Goal: Task Accomplishment & Management: Use online tool/utility

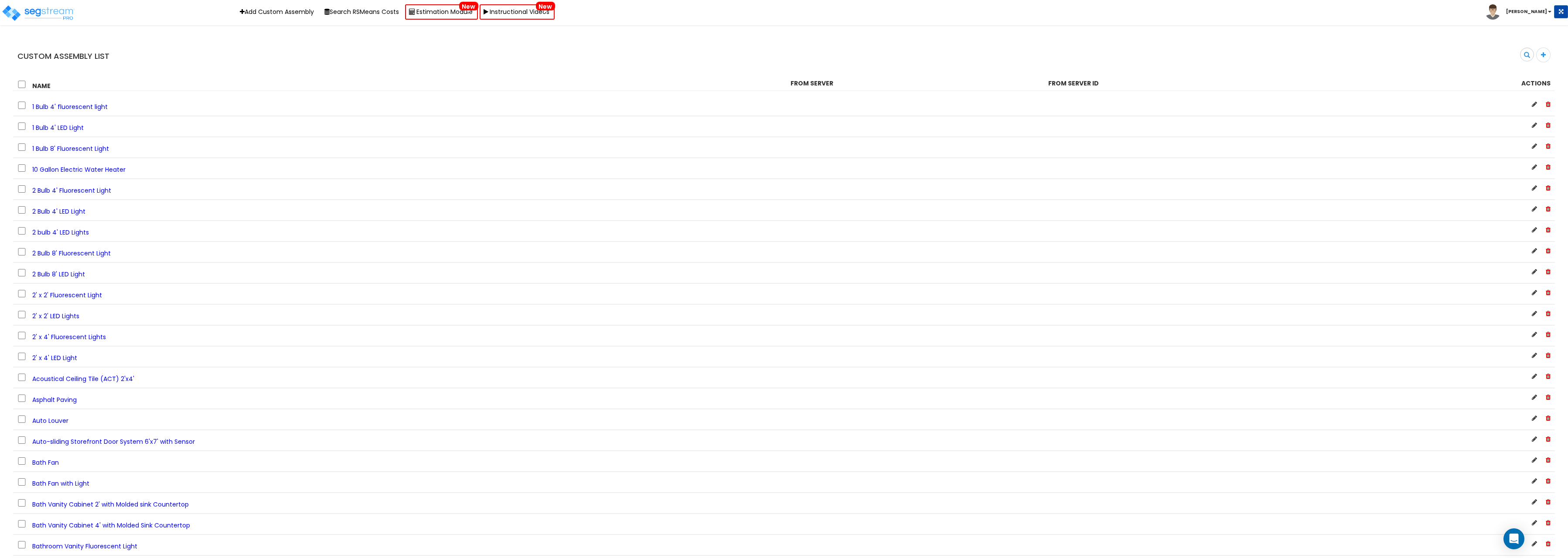
scroll to position [585, 0]
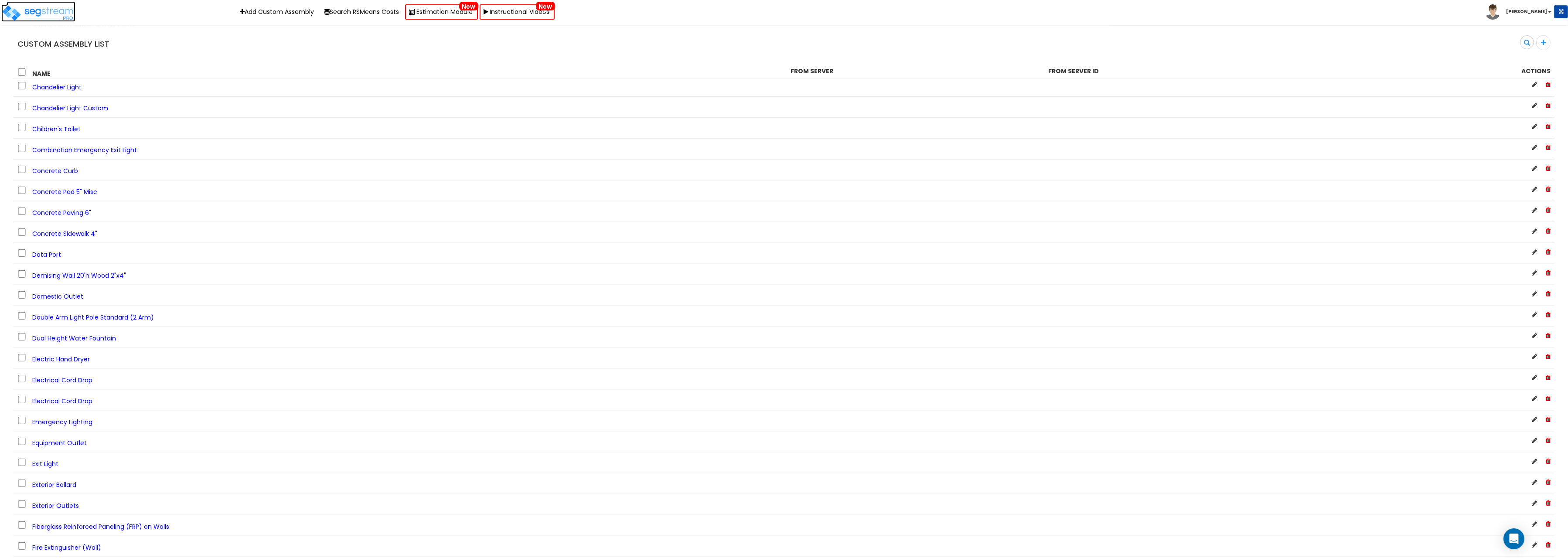
click at [39, 13] on img at bounding box center [38, 12] width 74 height 17
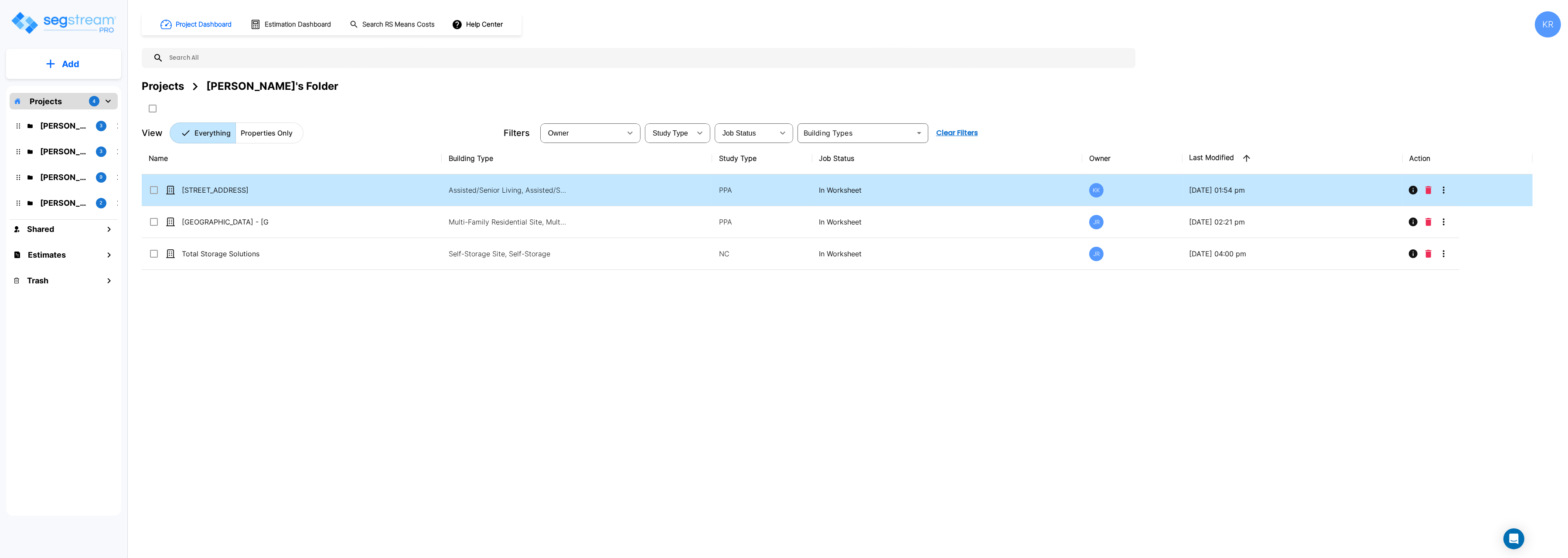
click at [221, 192] on p "[STREET_ADDRESS]" at bounding box center [225, 190] width 87 height 11
checkbox input "true"
click at [221, 192] on p "[STREET_ADDRESS]" at bounding box center [225, 190] width 87 height 11
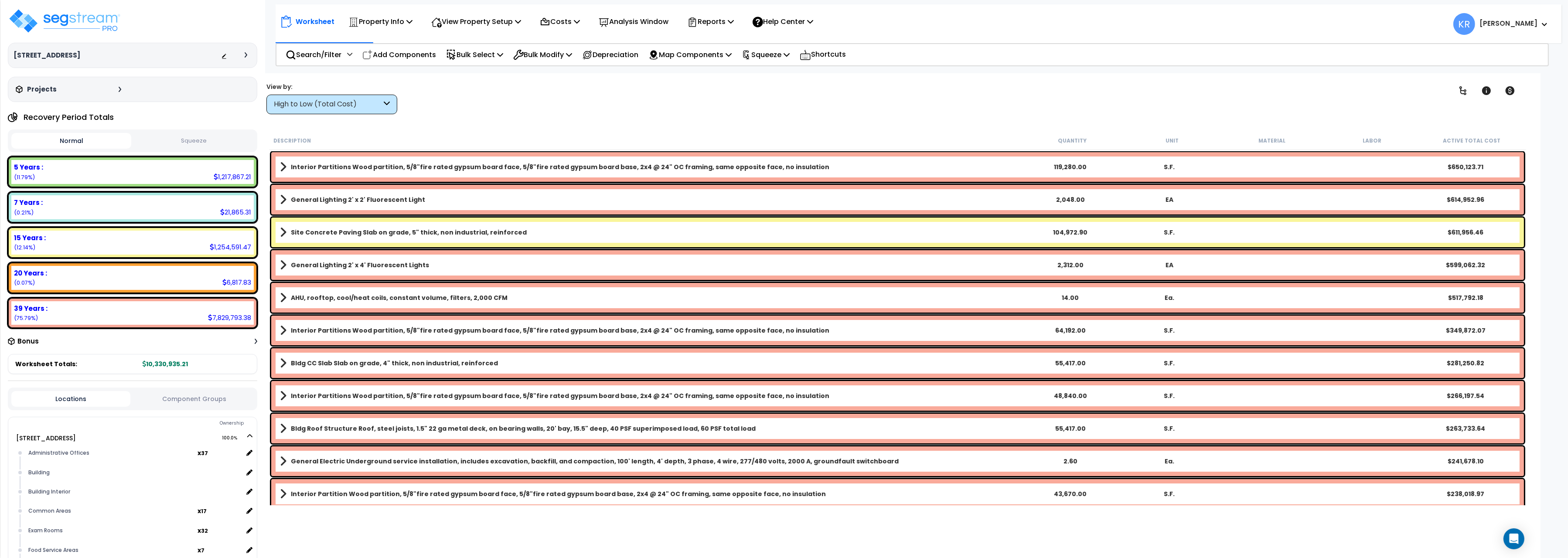
click at [386, 108] on icon at bounding box center [386, 104] width 6 height 10
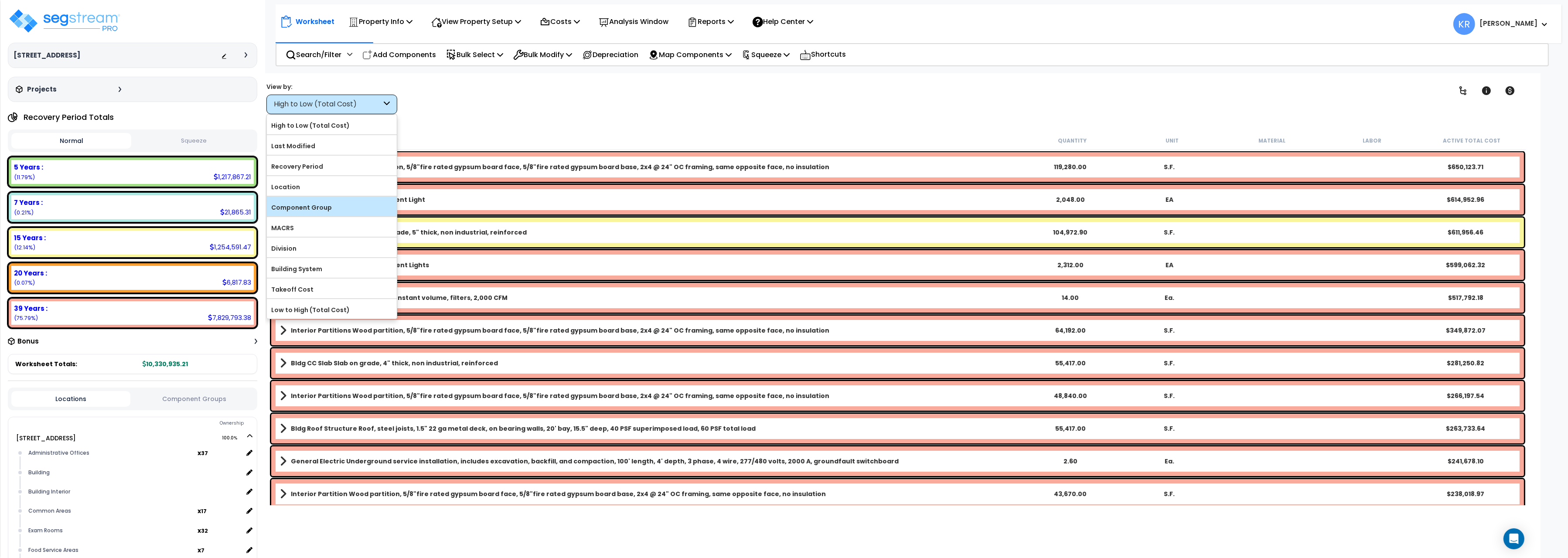
click at [333, 209] on label "Component Group" at bounding box center [332, 207] width 130 height 13
click at [0, 0] on input "Component Group" at bounding box center [0, 0] width 0 height 0
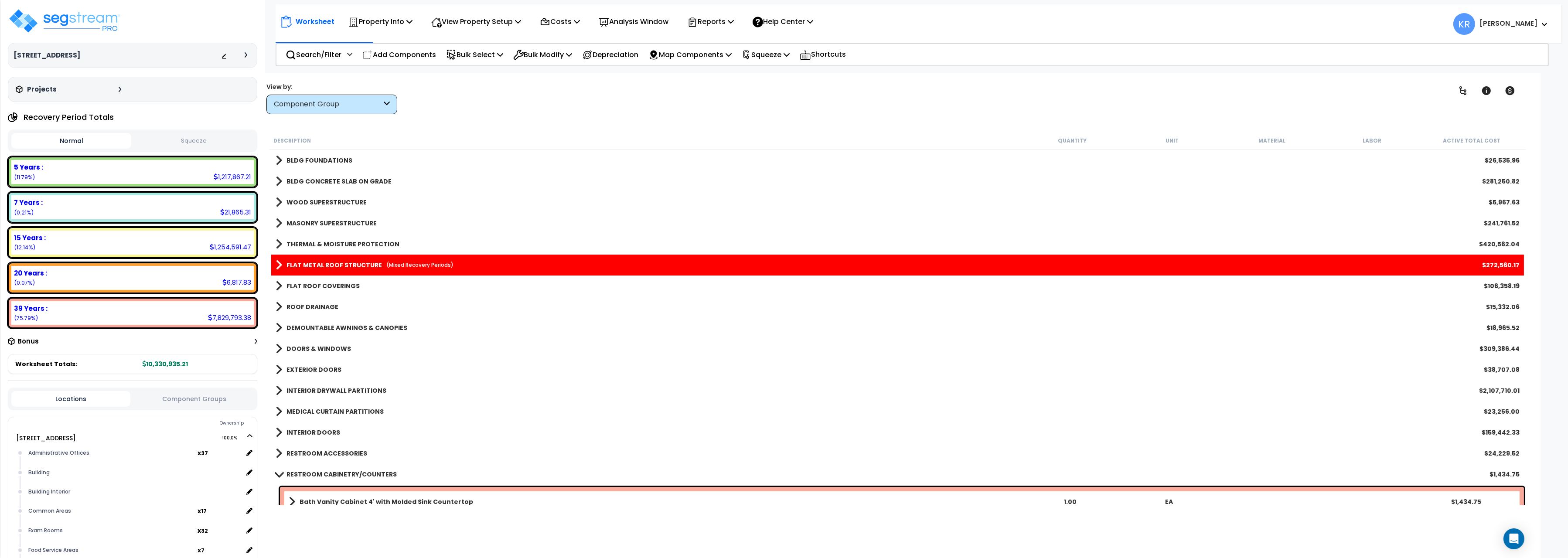
click at [370, 266] on b "FLAT METAL ROOF STRUCTURE" at bounding box center [334, 265] width 96 height 8
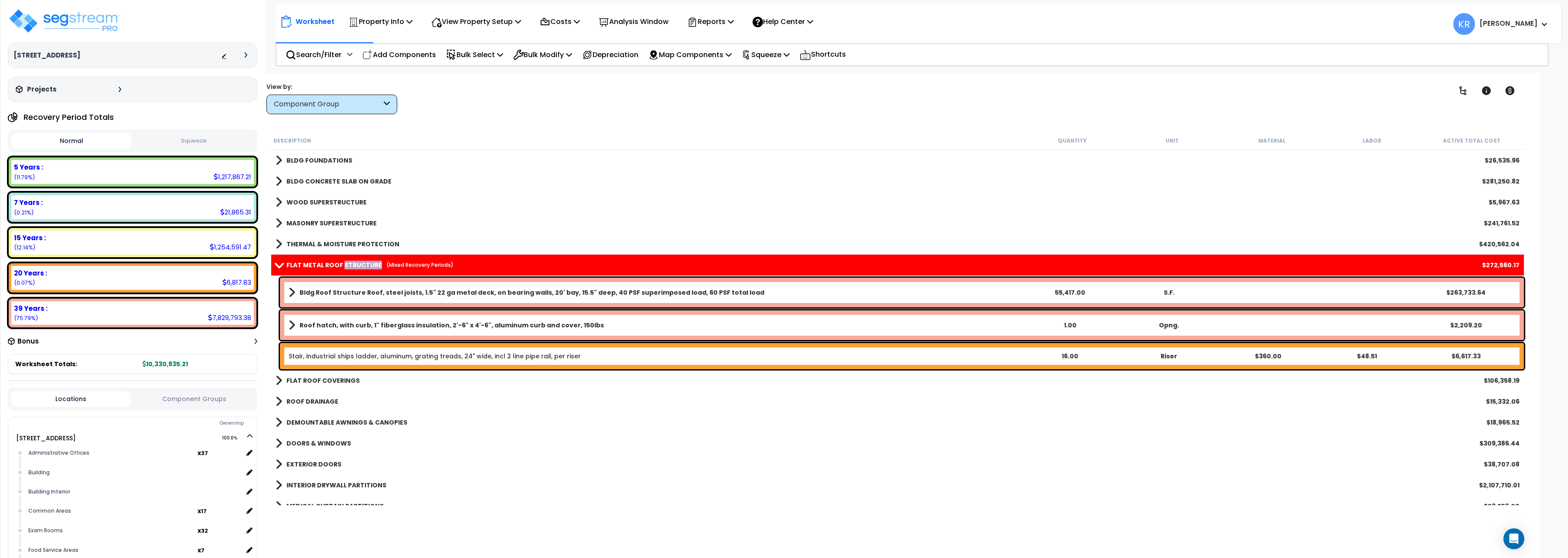
click at [370, 266] on b "FLAT METAL ROOF STRUCTURE" at bounding box center [334, 265] width 96 height 8
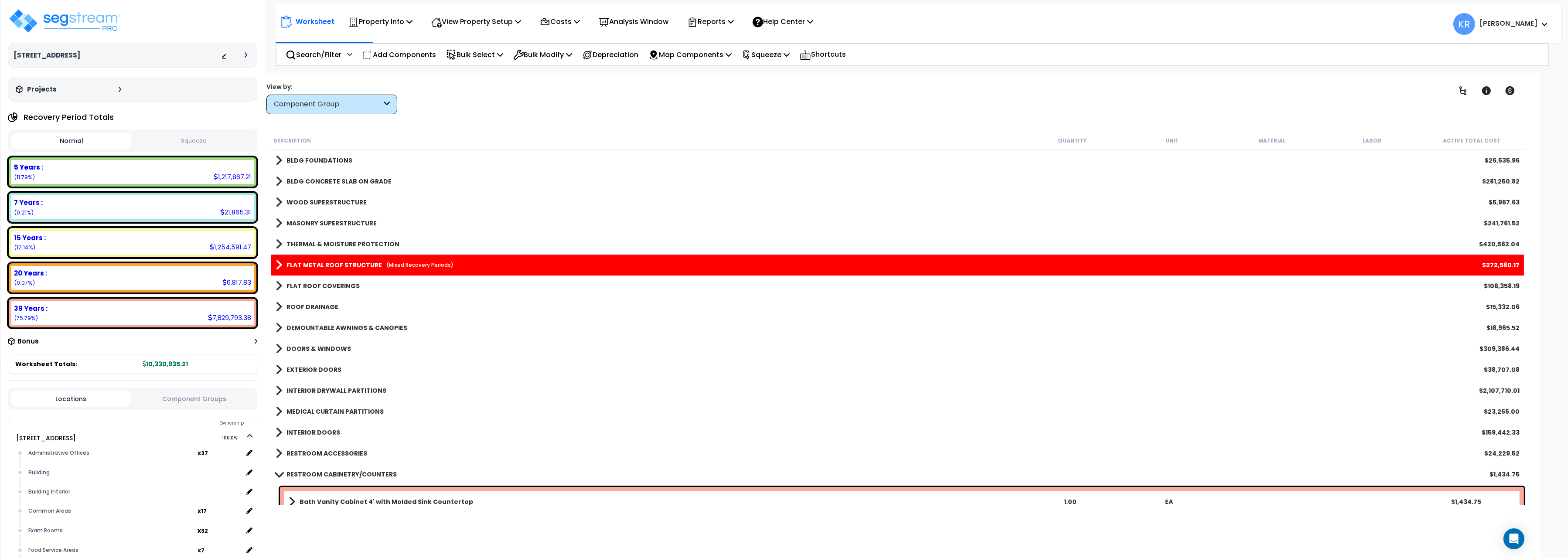
click at [370, 266] on b "FLAT METAL ROOF STRUCTURE" at bounding box center [334, 265] width 96 height 8
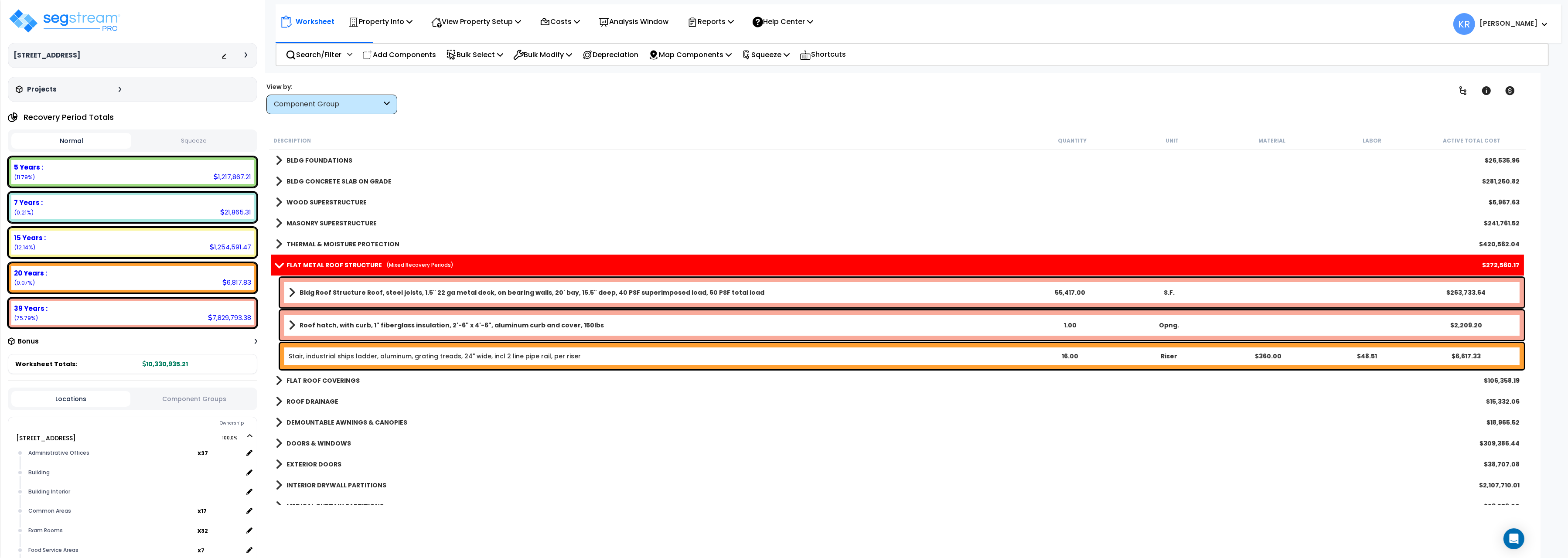
click at [382, 356] on link "Stair, industrial ships ladder, aluminum, grating treads, 24" wide, incl 2 line…" at bounding box center [435, 356] width 292 height 8
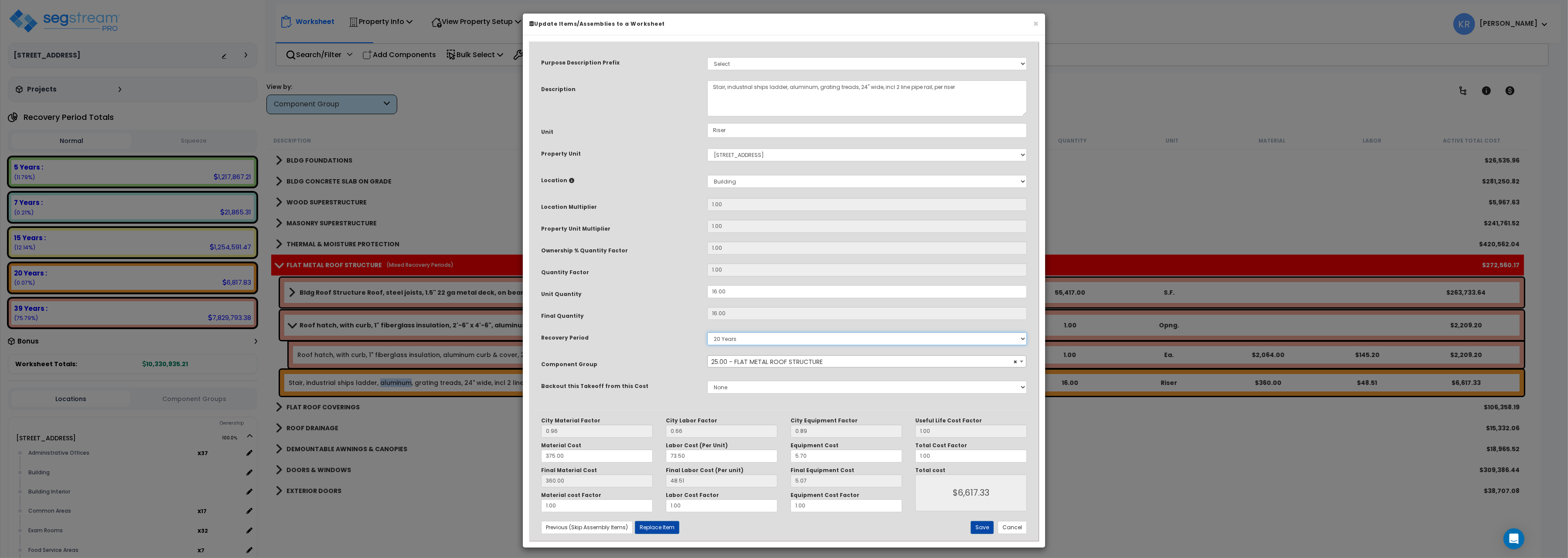
click at [707, 332] on select "5 Years 7 Years 15 Years 20 Years 39 Years 27.5 Year" at bounding box center [867, 339] width 320 height 13
select select "39Y"
click option "39 Years" at bounding box center [0, 0] width 0 height 0
click at [981, 528] on button "Save" at bounding box center [983, 528] width 23 height 13
type input "6617.33"
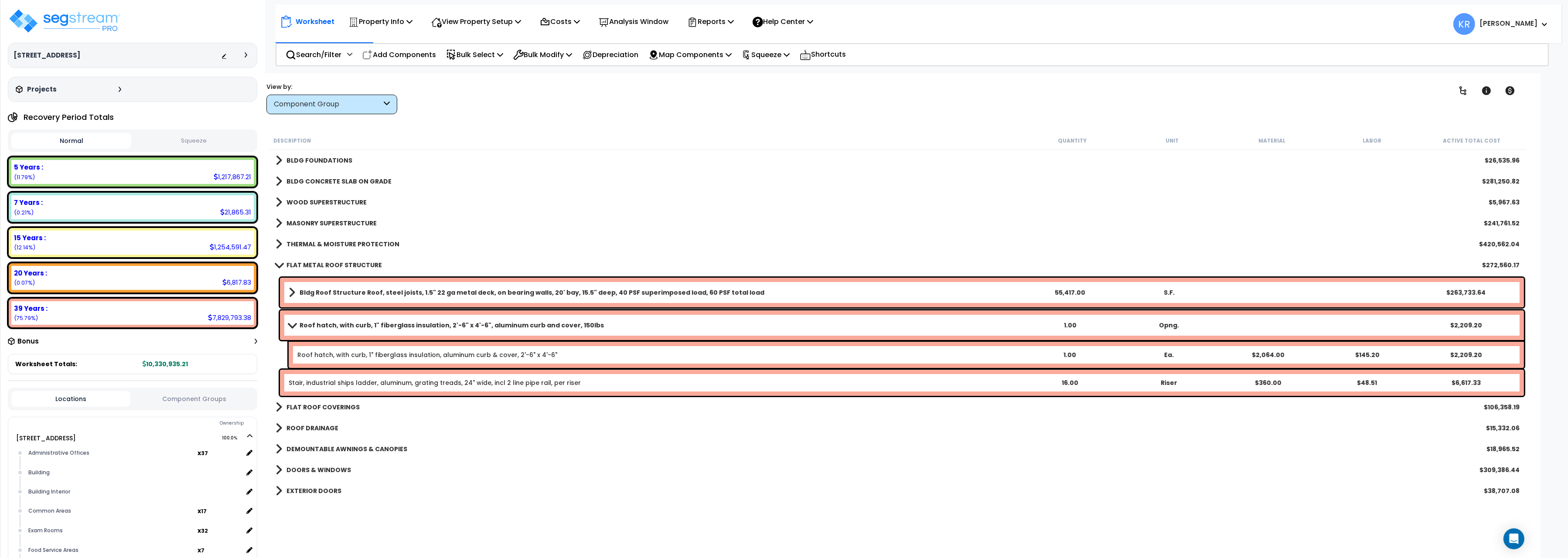
click at [286, 264] on link "FLAT METAL ROOF STRUCTURE" at bounding box center [329, 265] width 107 height 12
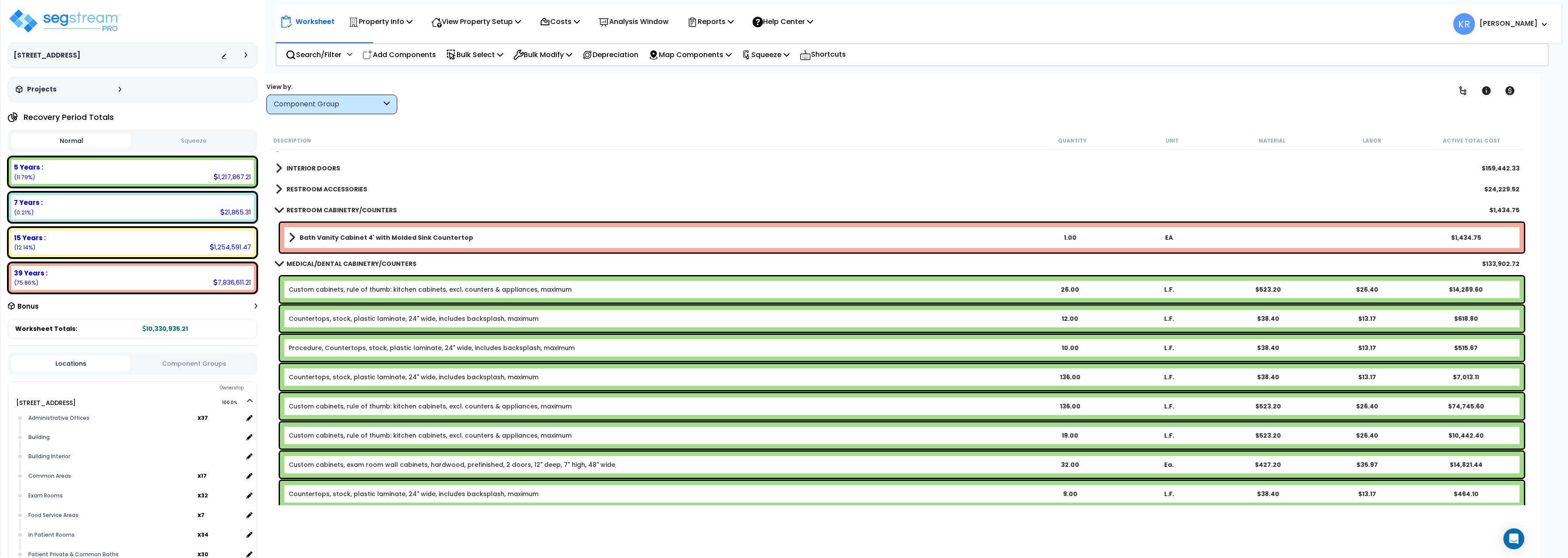
scroll to position [292, 0]
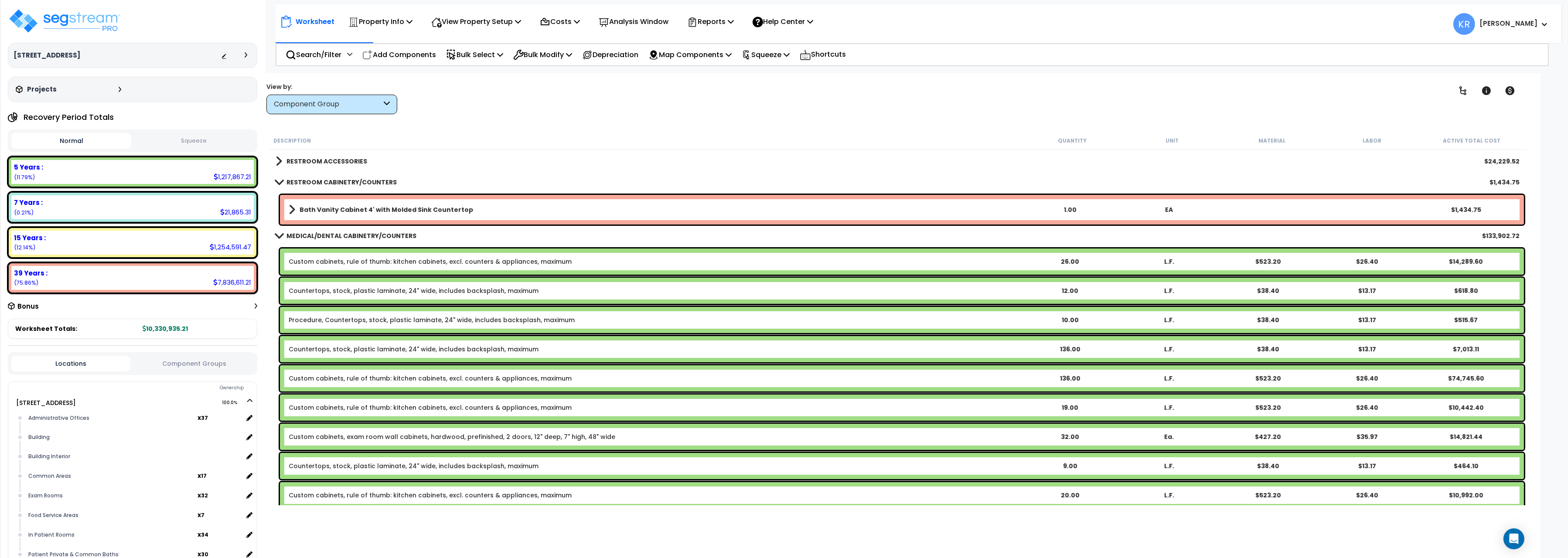
click at [293, 177] on link "RESTROOM CABINETRY/COUNTERS" at bounding box center [336, 182] width 122 height 12
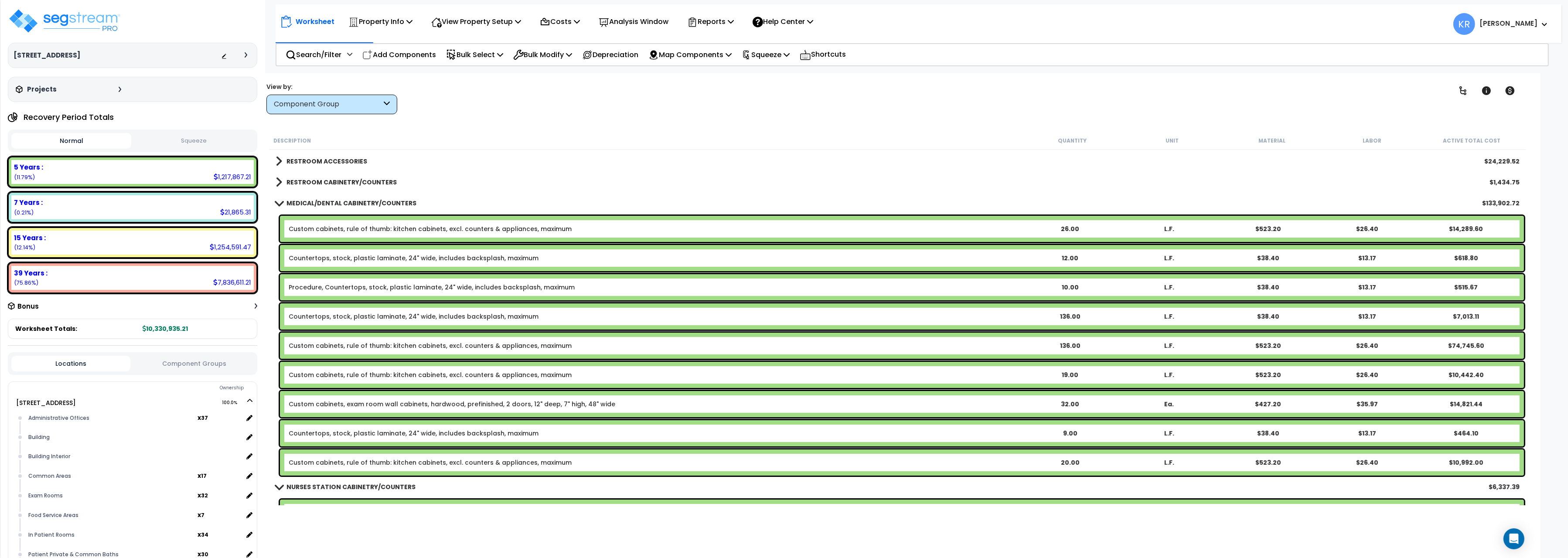
click at [296, 198] on link "MEDICAL/DENTAL CABINETRY/COUNTERS" at bounding box center [346, 203] width 141 height 12
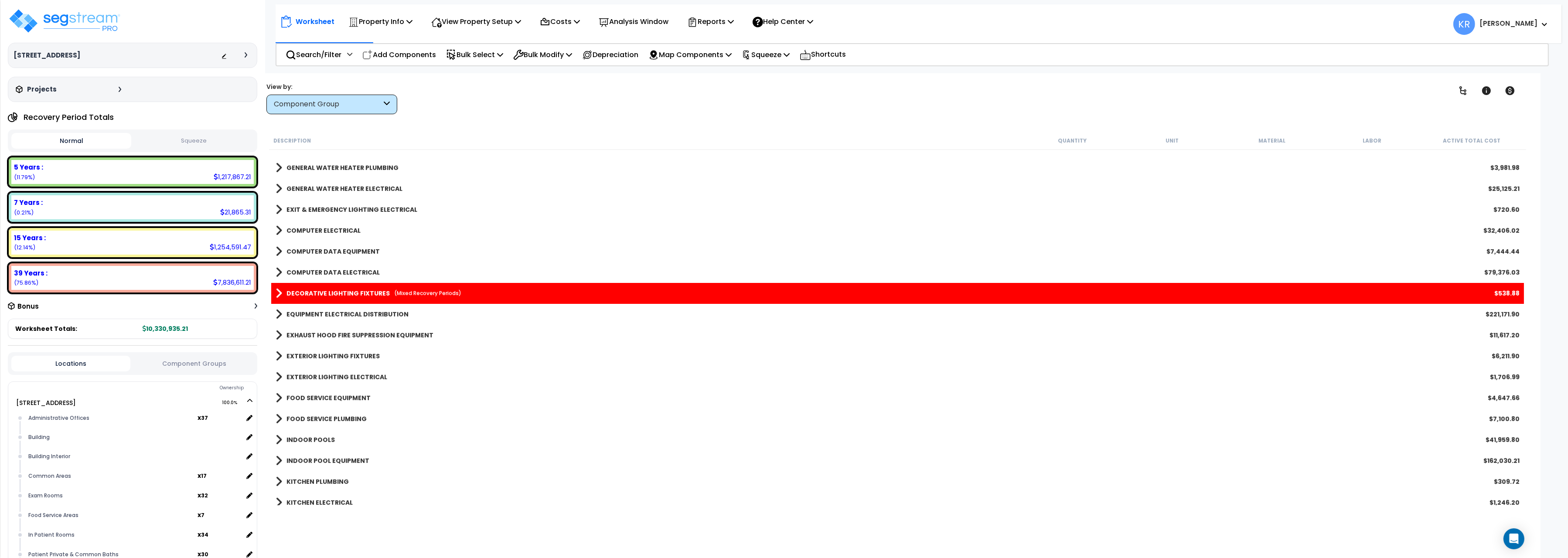
scroll to position [1414, 0]
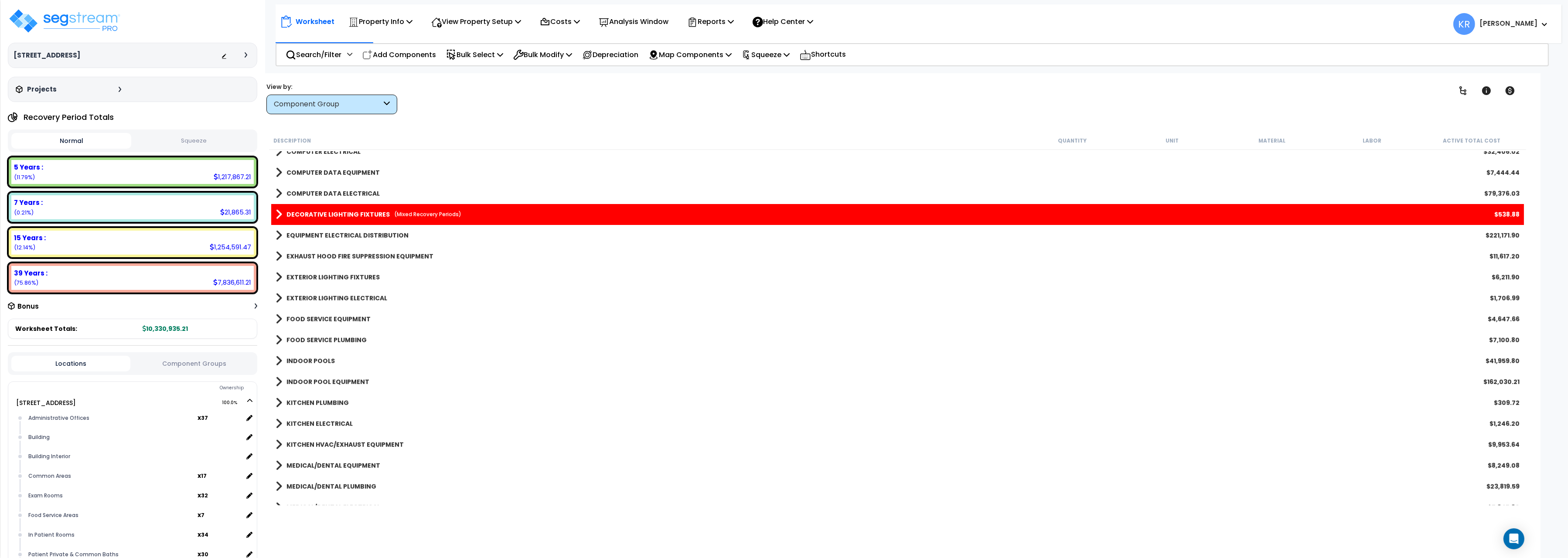
click at [378, 213] on b "DECORATIVE LIGHTING FIXTURES" at bounding box center [338, 214] width 103 height 8
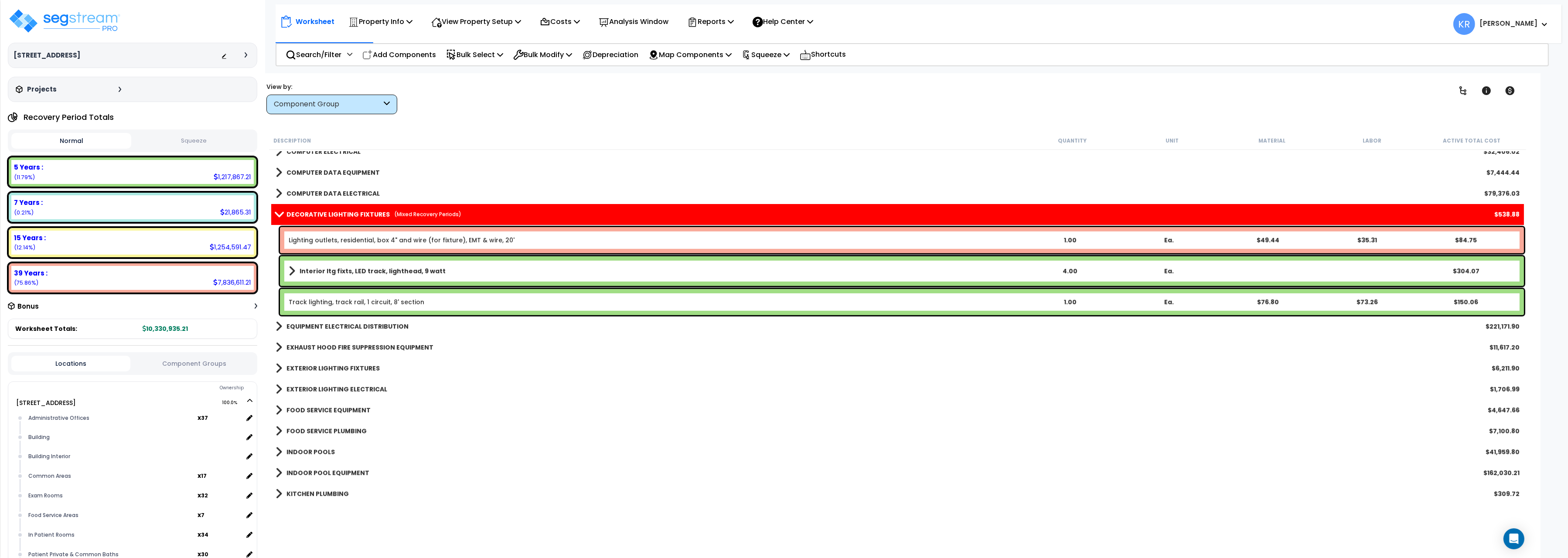
click at [388, 239] on link "Lighting outlets, residential, box 4" and wire (for fixture), EMT & wire, 20'" at bounding box center [401, 240] width 226 height 8
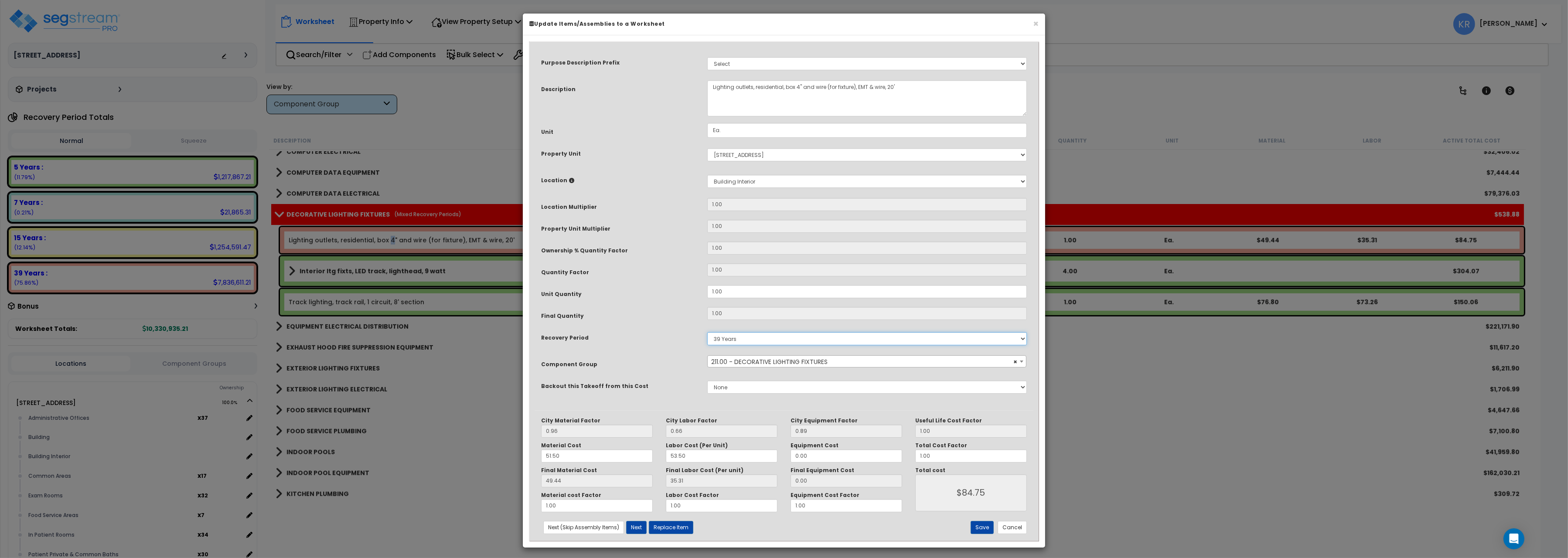
click at [707, 332] on select "5 Years 7 Years 15 Years 20 Years 39 Years 27.5 Year" at bounding box center [867, 339] width 320 height 13
select select "5Y"
click option "5 Years" at bounding box center [0, 0] width 0 height 0
click at [979, 536] on div "City Material Factor 0.96 City Labor Factor 0.66 City Equipment Factor 0.89 Mat…" at bounding box center [784, 476] width 499 height 131
click at [979, 530] on button "Save" at bounding box center [983, 527] width 23 height 13
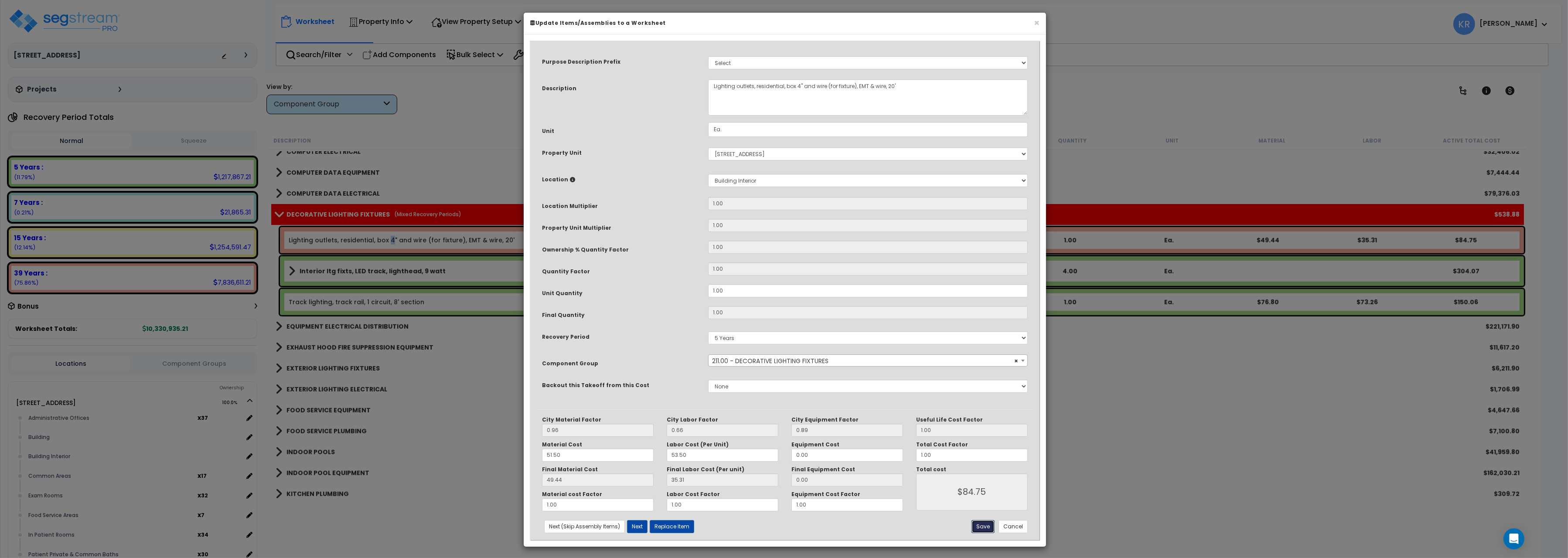
type input "84.75"
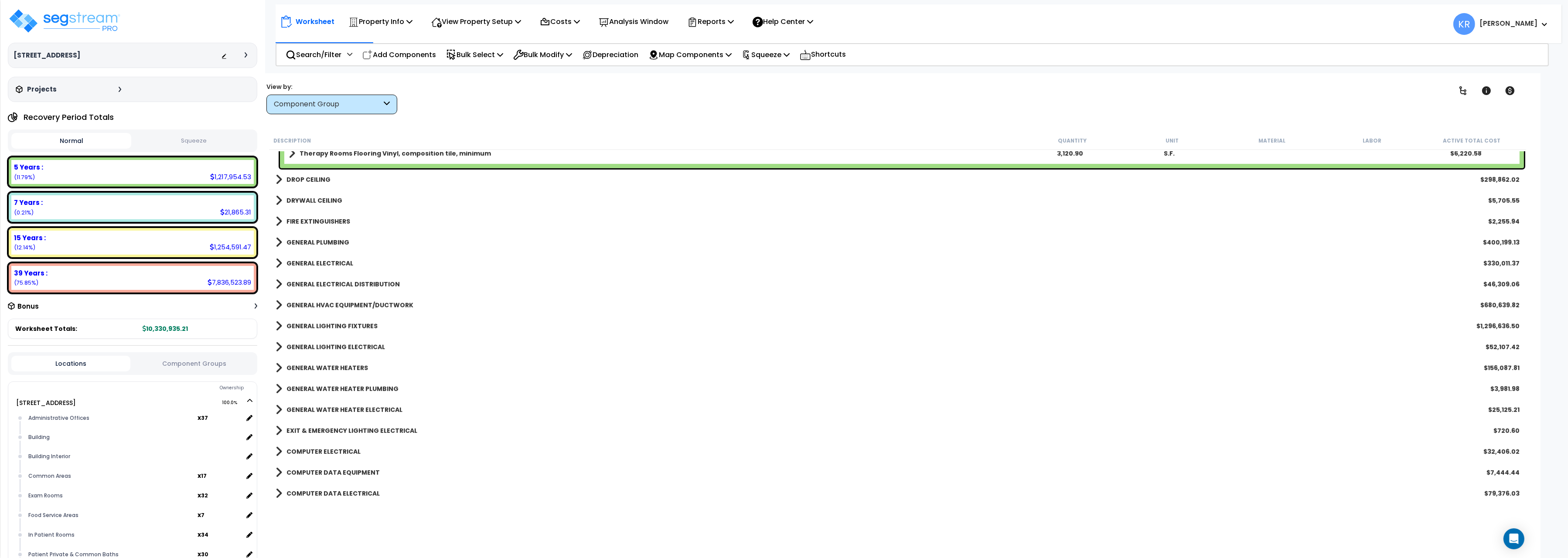
scroll to position [521, 0]
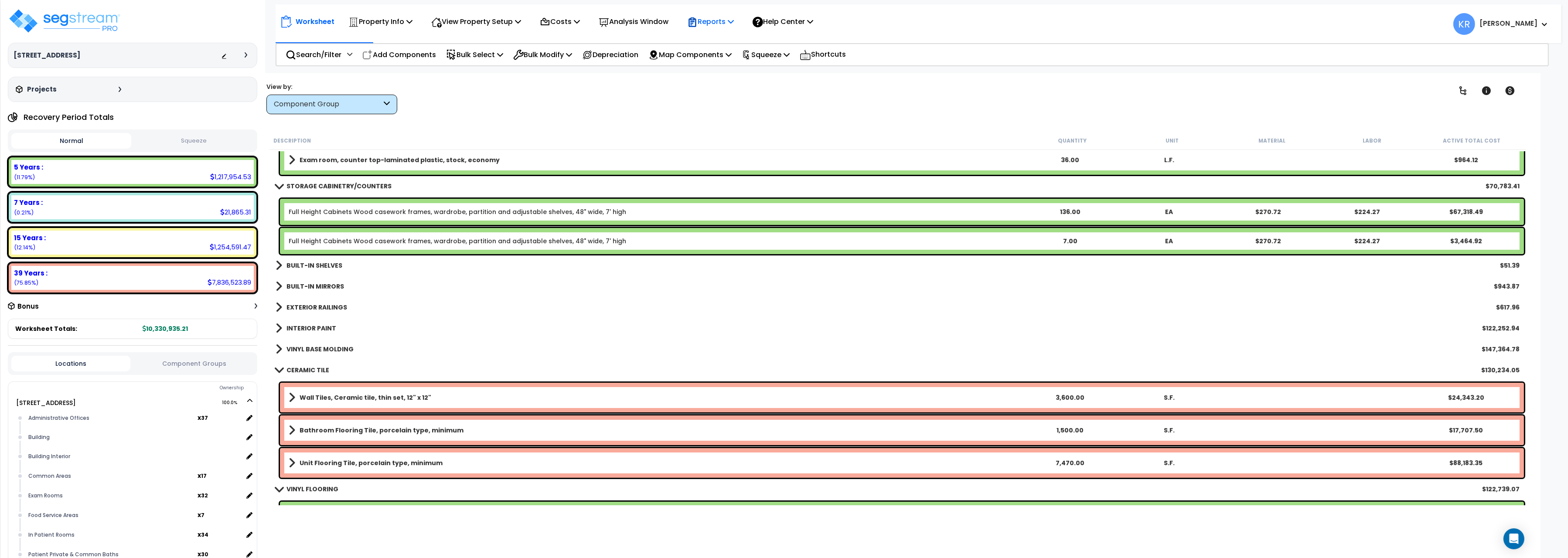
drag, startPoint x: 718, startPoint y: 21, endPoint x: 719, endPoint y: 25, distance: 4.1
click at [718, 22] on p "Reports" at bounding box center [710, 22] width 47 height 12
click at [709, 37] on link "Get Report" at bounding box center [726, 41] width 87 height 17
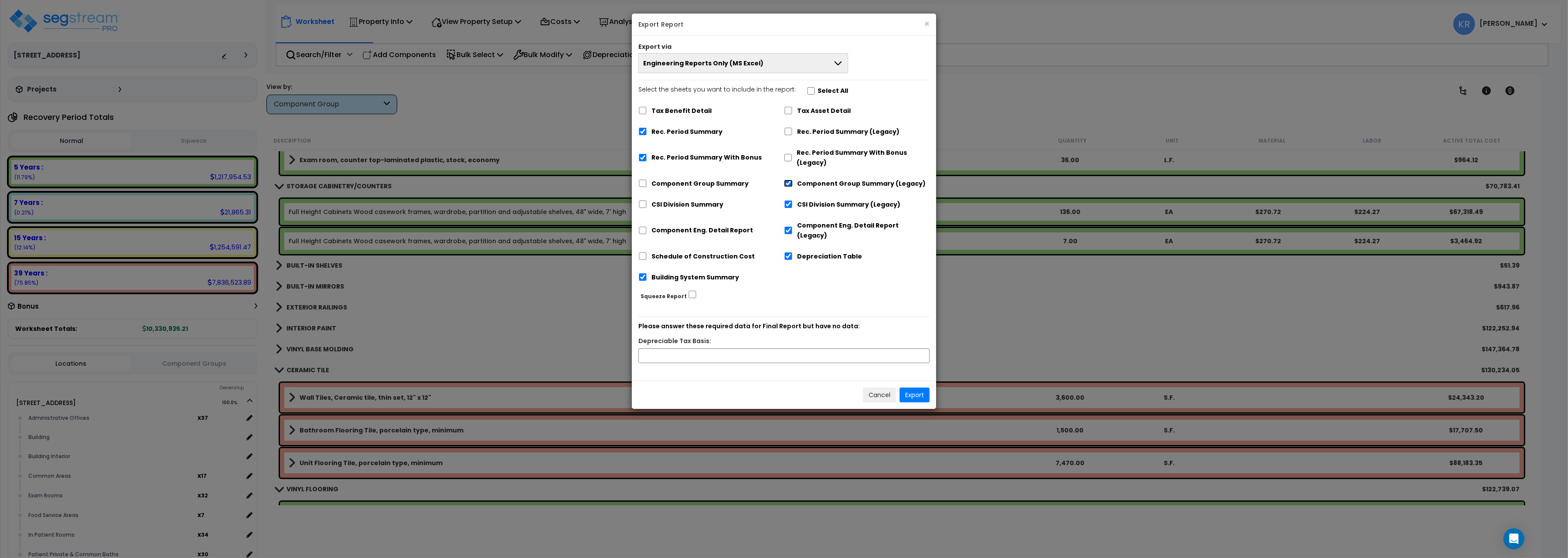
click at [788, 183] on input "Component Group Summary (Legacy)" at bounding box center [789, 183] width 8 height 7
checkbox input "false"
click at [790, 203] on input "CSI Division Summary (Legacy)" at bounding box center [789, 204] width 8 height 7
checkbox input "false"
click at [788, 252] on input "Depreciation Table" at bounding box center [789, 256] width 8 height 7
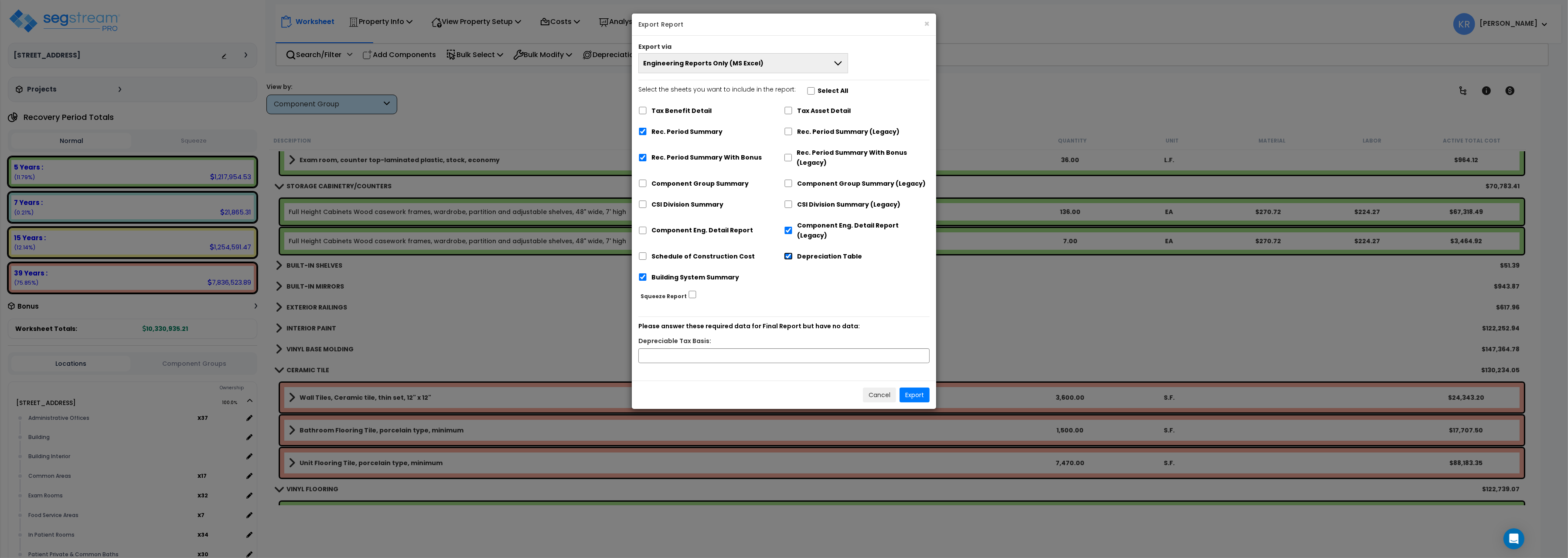
checkbox input "false"
click at [647, 273] on input "Building System Summary" at bounding box center [643, 277] width 8 height 7
checkbox input "false"
click at [642, 161] on input "Rec. Period Summary With Bonus" at bounding box center [643, 157] width 8 height 7
checkbox input "false"
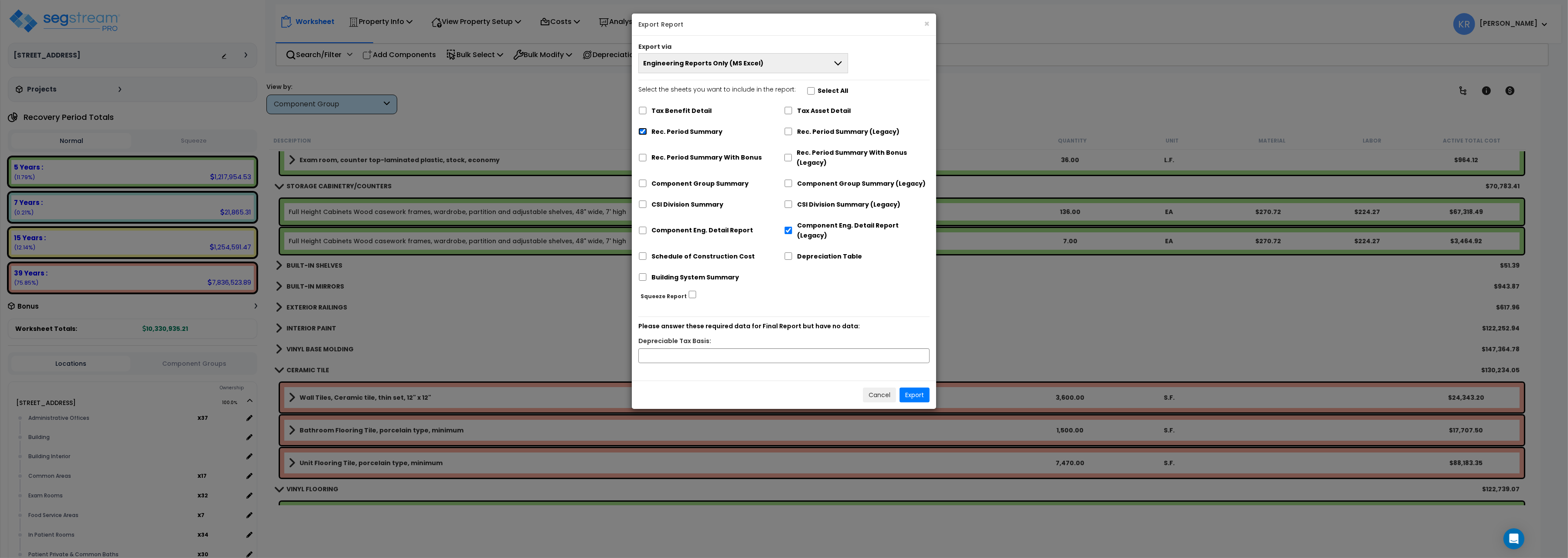
click at [646, 134] on input "Rec. Period Summary" at bounding box center [643, 131] width 8 height 7
checkbox input "false"
click at [916, 388] on button "Export" at bounding box center [914, 396] width 30 height 15
click at [701, 348] on input "text" at bounding box center [784, 356] width 291 height 15
type input "1,413,075"
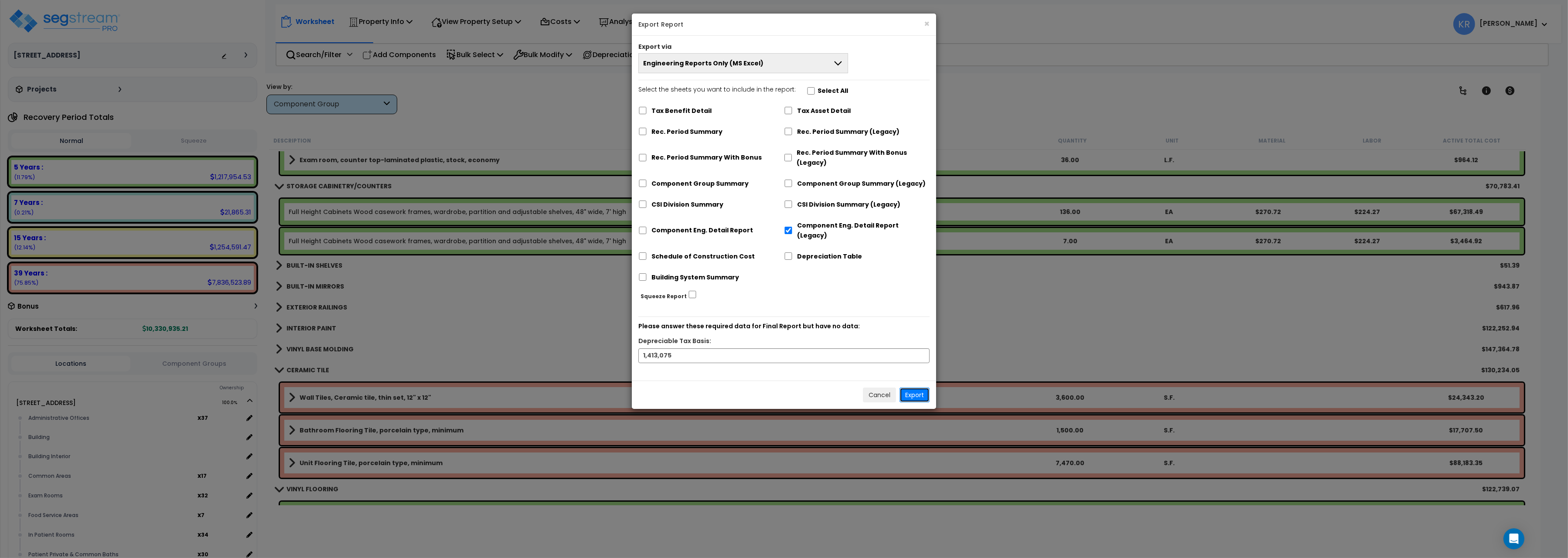
click at [920, 388] on button "Export" at bounding box center [914, 396] width 30 height 15
